Goal: Task Accomplishment & Management: Use online tool/utility

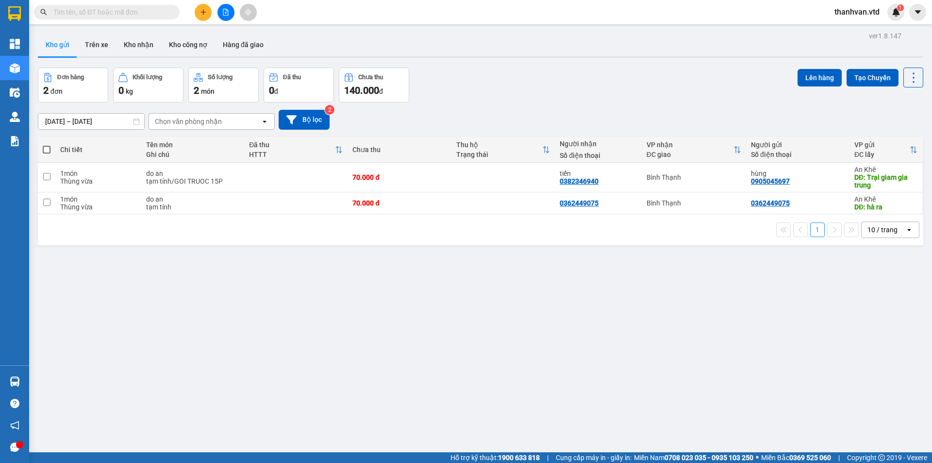
click at [120, 15] on input "text" at bounding box center [110, 12] width 115 height 11
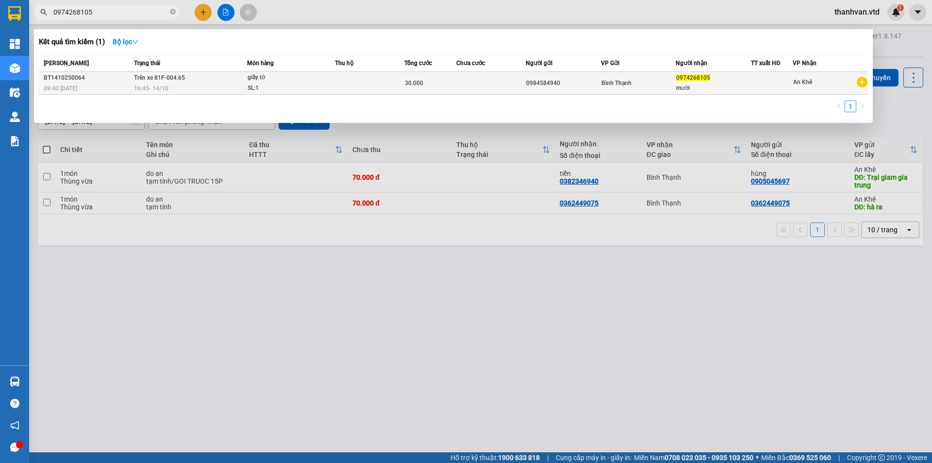
type input "0974268105"
click at [525, 81] on td at bounding box center [491, 83] width 69 height 23
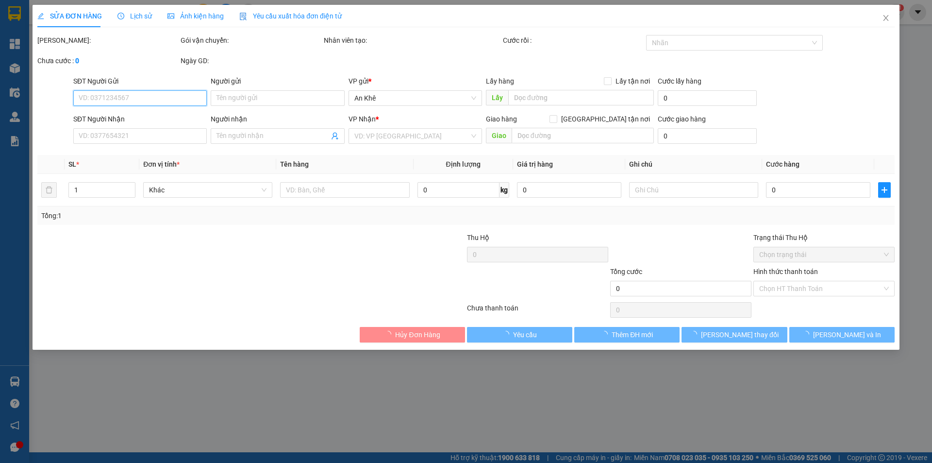
type input "0984584940"
type input "0974268105"
type input "mười"
type input "30.000"
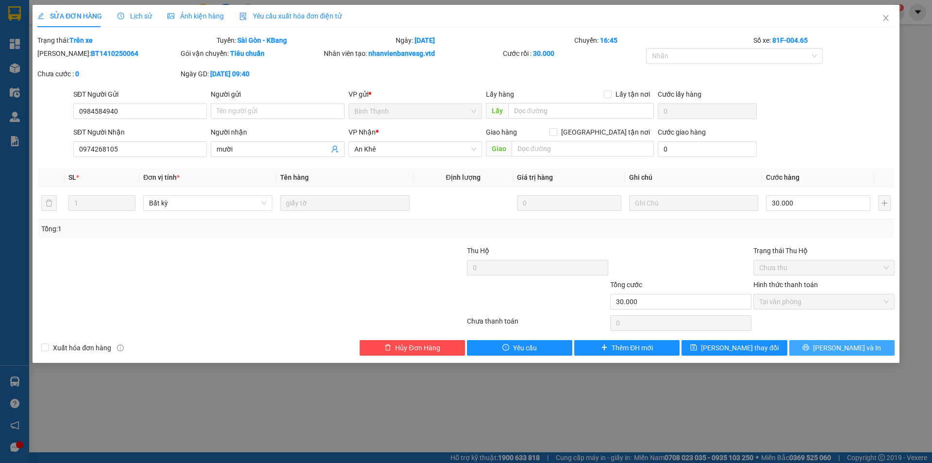
click at [846, 349] on span "[PERSON_NAME] và In" at bounding box center [847, 347] width 68 height 11
